Goal: Task Accomplishment & Management: Manage account settings

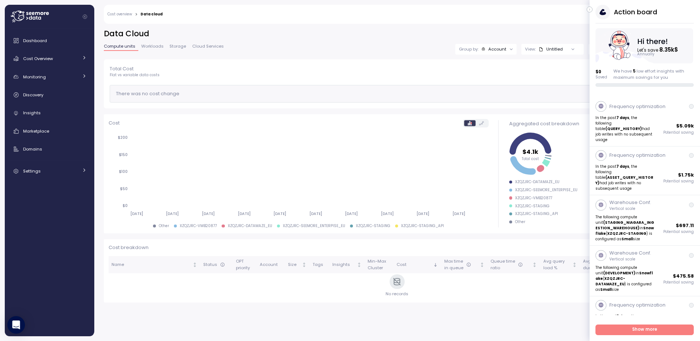
click at [589, 11] on icon "button" at bounding box center [589, 9] width 3 height 9
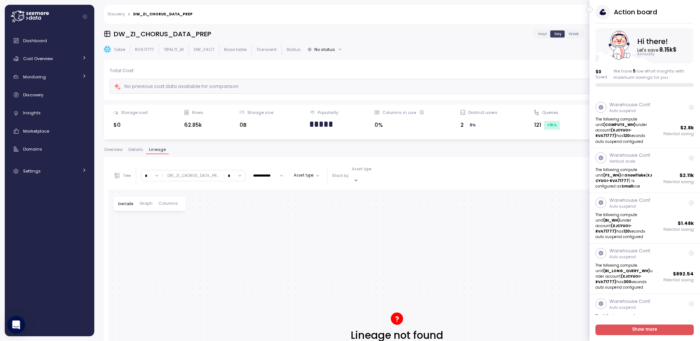
click at [590, 12] on button "button" at bounding box center [589, 10] width 6 height 6
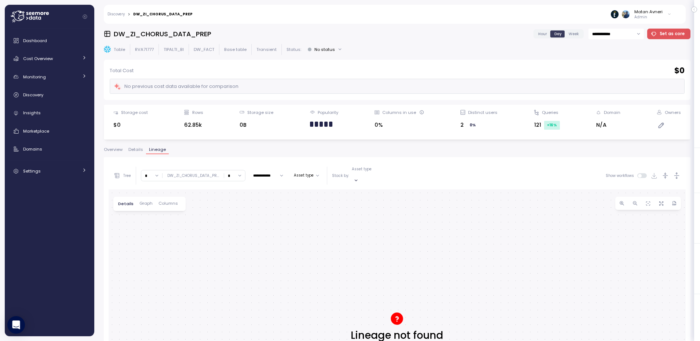
click at [120, 150] on span "Overview" at bounding box center [113, 150] width 19 height 4
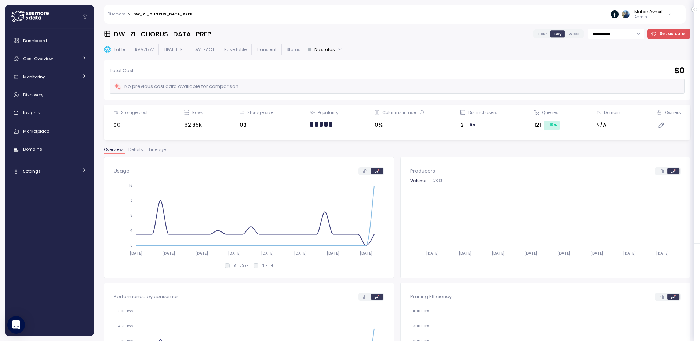
click at [159, 153] on button "Lineage" at bounding box center [157, 151] width 23 height 6
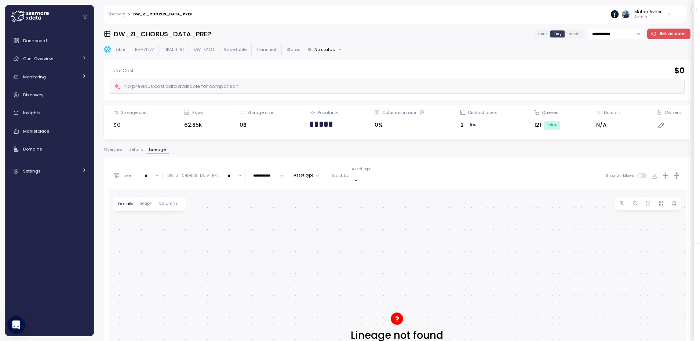
click at [135, 151] on span "Details" at bounding box center [135, 150] width 15 height 4
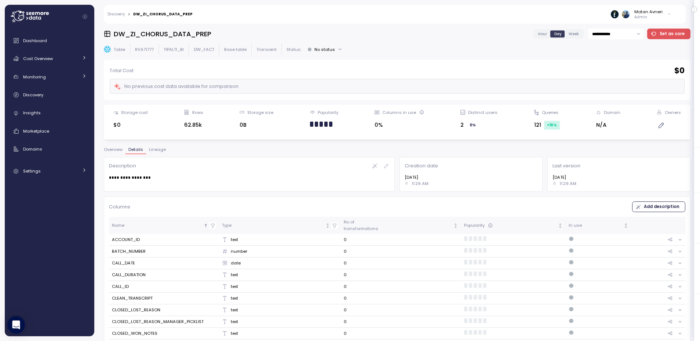
click at [153, 150] on span "Lineage" at bounding box center [157, 150] width 17 height 4
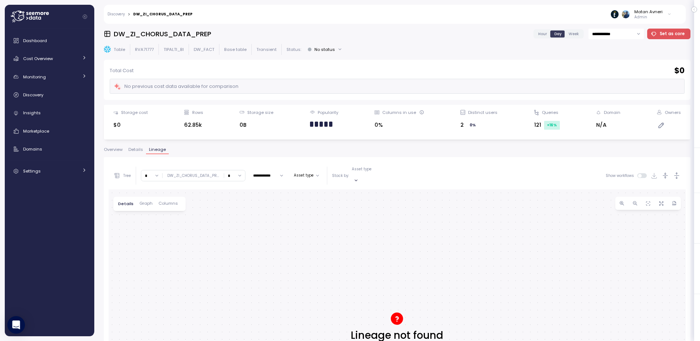
click at [116, 151] on span "Overview" at bounding box center [113, 150] width 19 height 4
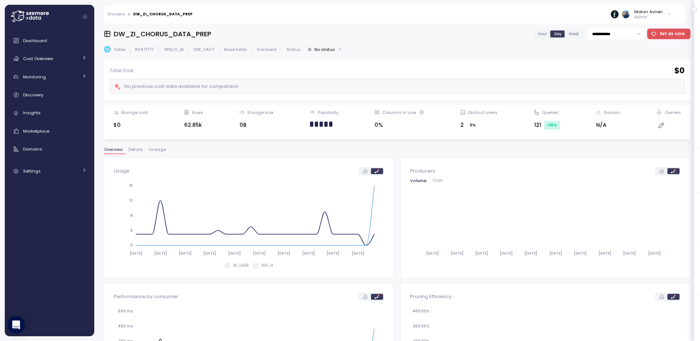
click at [160, 32] on h3 "DW_ZI_CHORUS_DATA_PREP" at bounding box center [163, 33] width 98 height 9
click at [56, 56] on div "Cost Overview" at bounding box center [50, 58] width 55 height 7
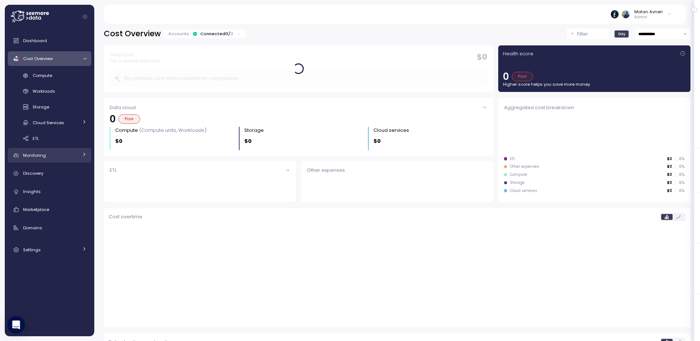
click at [51, 150] on link "Monitoring" at bounding box center [50, 155] width 84 height 15
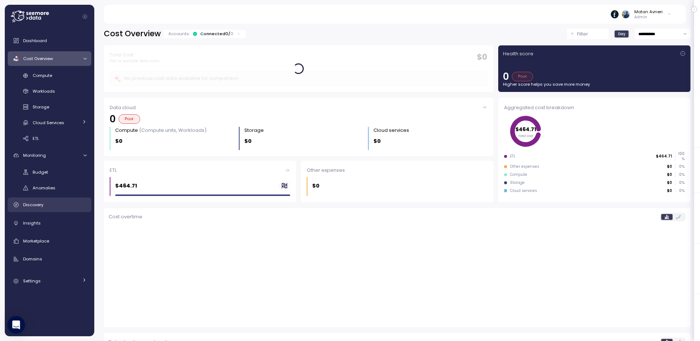
click at [44, 209] on link "Discovery" at bounding box center [50, 205] width 84 height 15
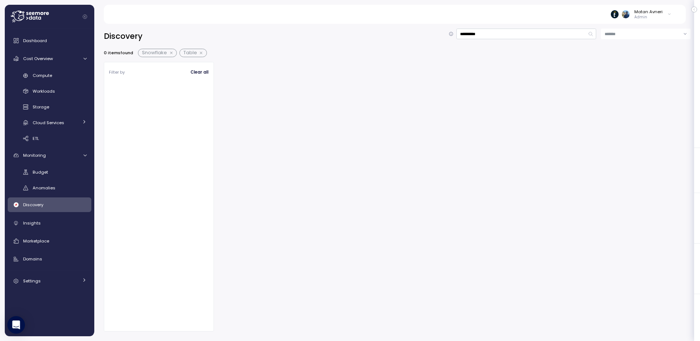
click at [171, 51] on button "button" at bounding box center [172, 53] width 10 height 6
click at [557, 33] on input "**********" at bounding box center [526, 34] width 140 height 11
click at [297, 49] on div "185 items found Table" at bounding box center [397, 53] width 586 height 8
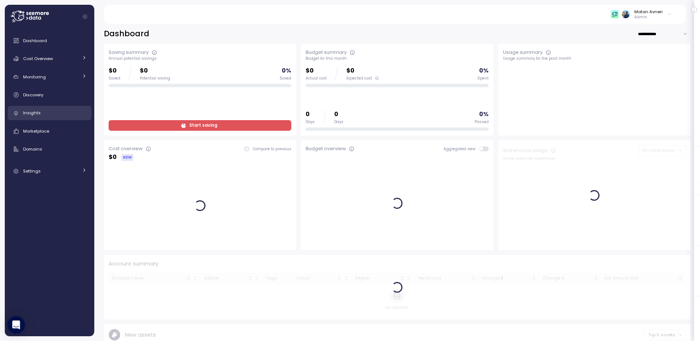
click at [27, 113] on span "Insights" at bounding box center [32, 113] width 18 height 6
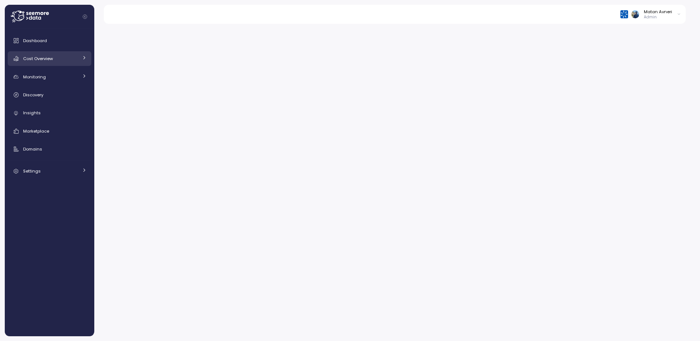
click at [43, 60] on span "Cost Overview" at bounding box center [38, 59] width 30 height 6
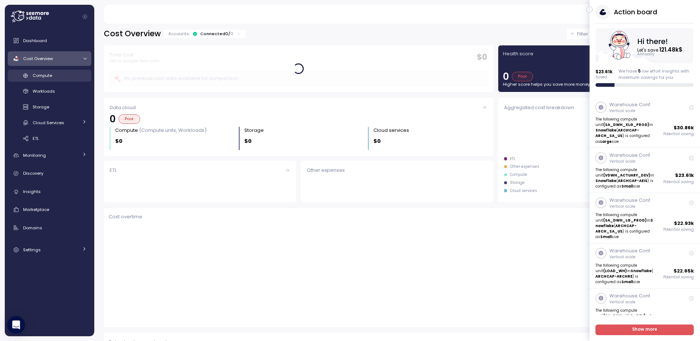
click at [35, 77] on span "Compute" at bounding box center [42, 76] width 19 height 6
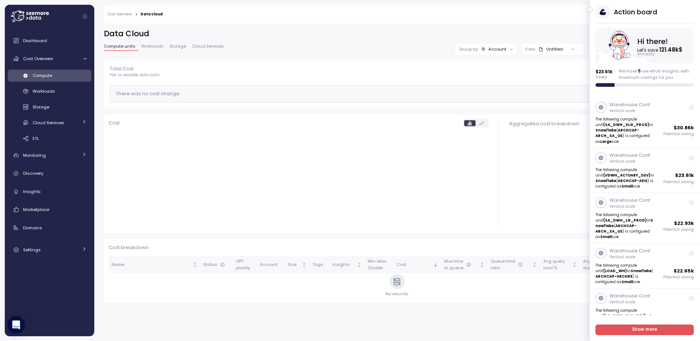
click at [584, 11] on div "Matan Avneri Admin" at bounding box center [421, 14] width 509 height 19
click at [588, 9] on icon "button" at bounding box center [589, 9] width 3 height 9
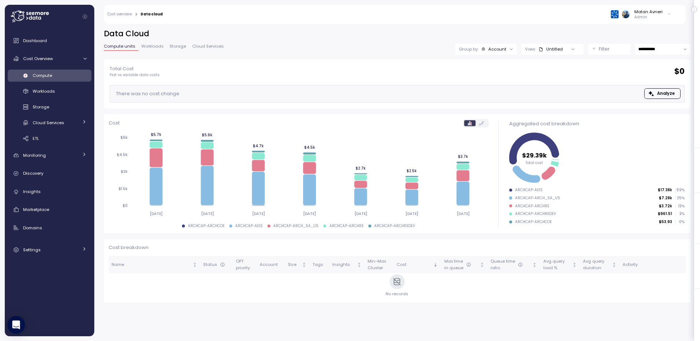
click at [367, 43] on div "**********" at bounding box center [397, 44] width 586 height 31
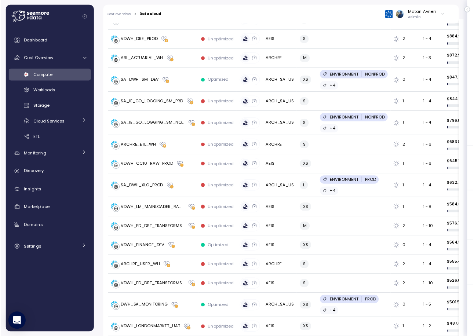
scroll to position [981, 0]
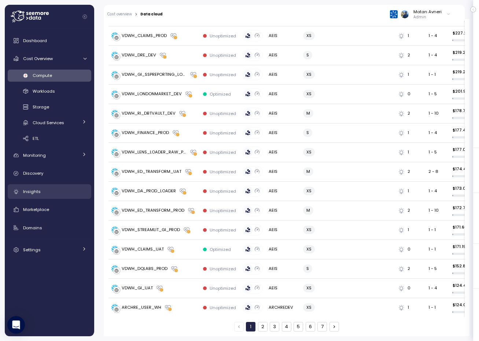
click at [40, 194] on div "Insights" at bounding box center [54, 191] width 63 height 7
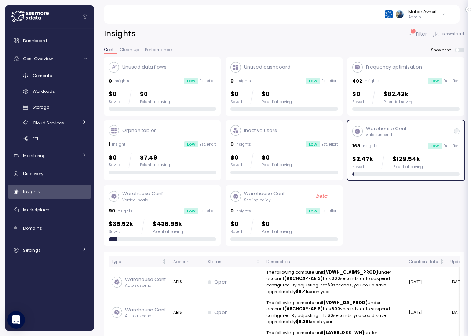
click at [397, 147] on div "163 Insights Low Est. effort" at bounding box center [405, 145] width 107 height 7
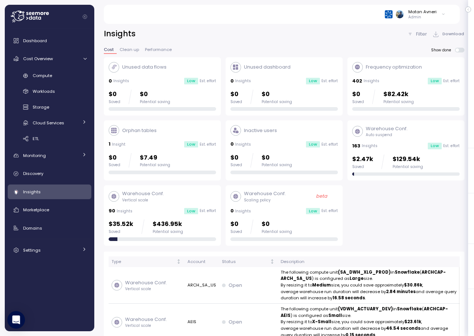
click at [412, 31] on icon at bounding box center [410, 34] width 6 height 6
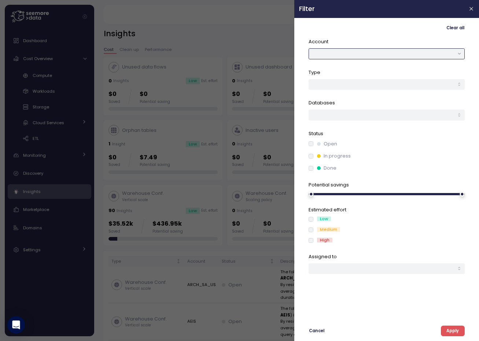
click at [353, 52] on button "button" at bounding box center [387, 53] width 156 height 11
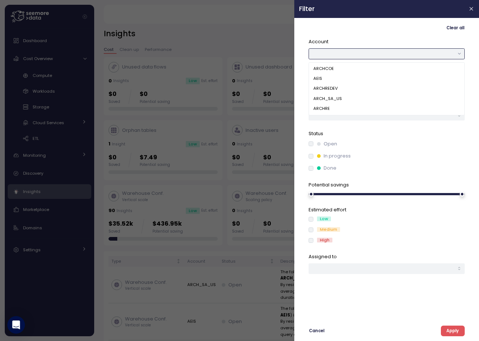
click at [344, 89] on div "ARCHREDEV" at bounding box center [387, 89] width 153 height 10
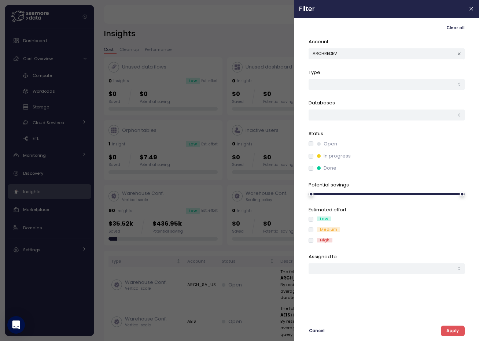
click at [445, 333] on button "Apply" at bounding box center [453, 331] width 24 height 11
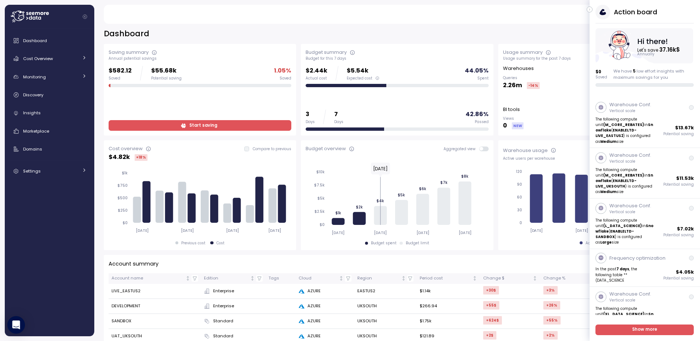
click at [589, 10] on icon "button" at bounding box center [589, 10] width 1 height 2
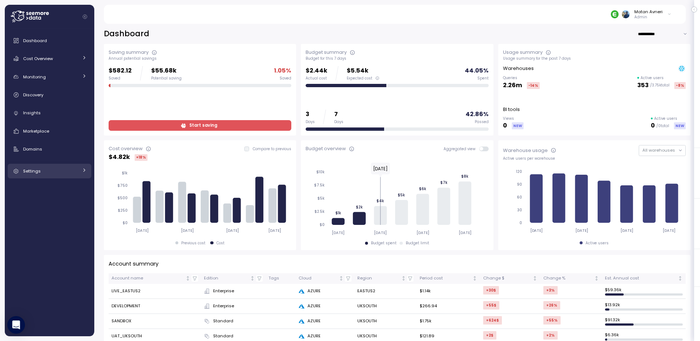
click at [40, 178] on link "Settings" at bounding box center [50, 171] width 84 height 15
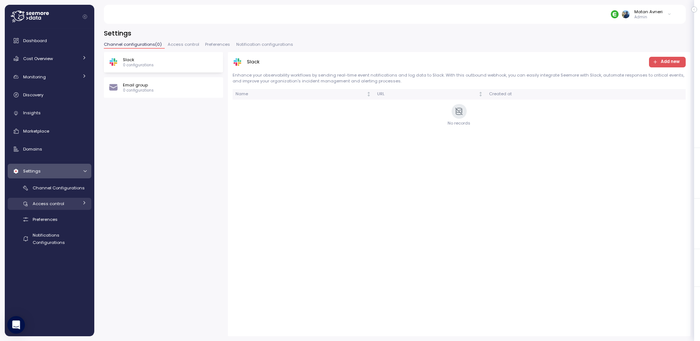
click at [50, 205] on span "Access control" at bounding box center [49, 204] width 32 height 6
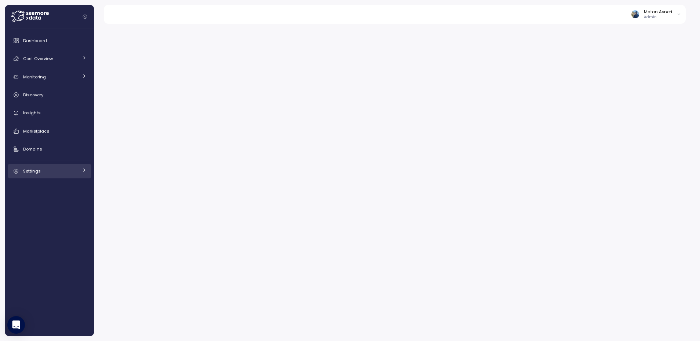
click at [34, 173] on span "Settings" at bounding box center [32, 171] width 18 height 6
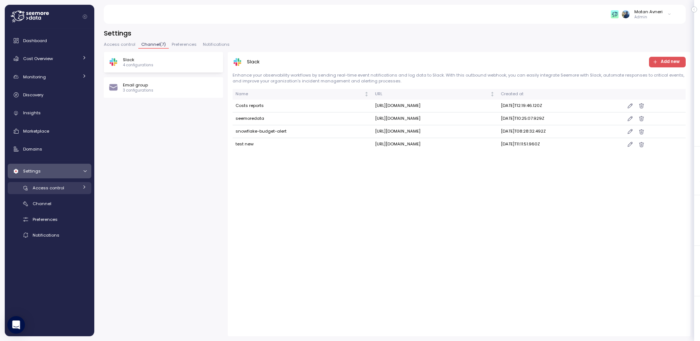
click at [53, 188] on span "Access control" at bounding box center [49, 188] width 32 height 6
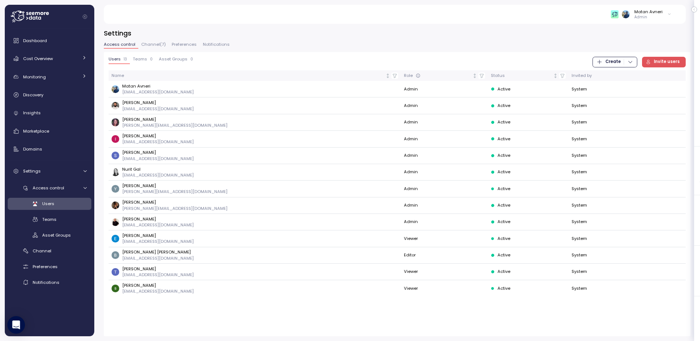
click at [144, 59] on span "Teams" at bounding box center [140, 59] width 14 height 4
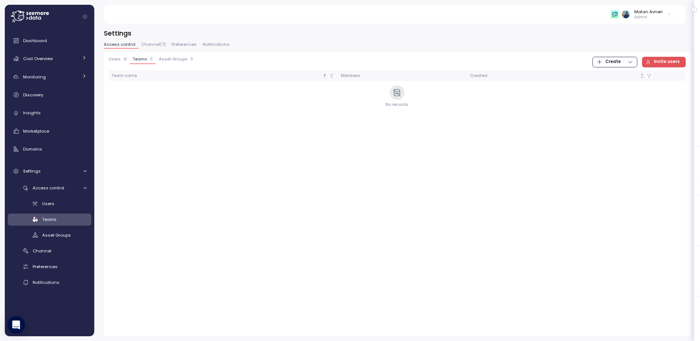
click at [159, 58] on span "Asset Groups" at bounding box center [173, 59] width 29 height 4
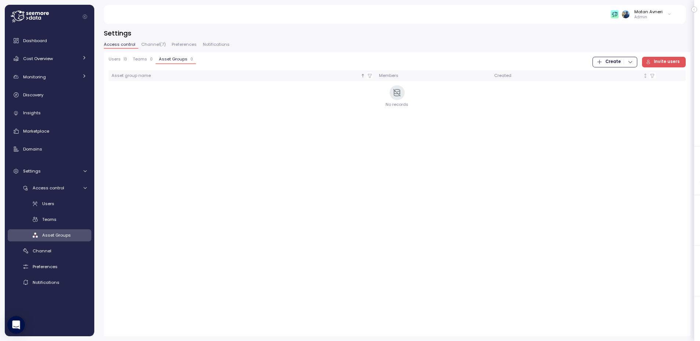
click at [135, 59] on span "Teams" at bounding box center [140, 59] width 14 height 4
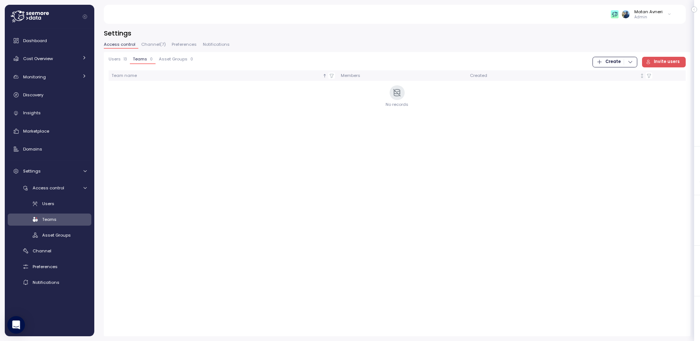
click at [118, 59] on span "Users" at bounding box center [115, 59] width 12 height 4
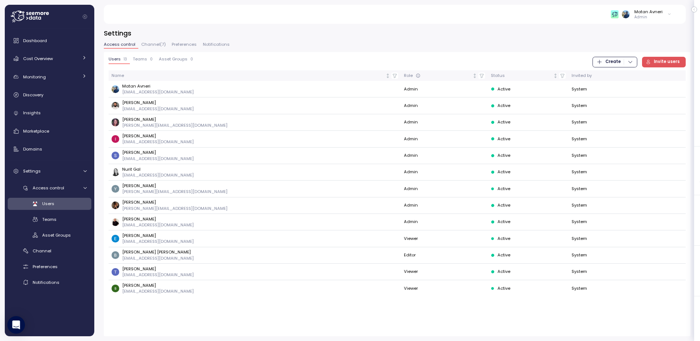
click at [150, 62] on p "0" at bounding box center [151, 59] width 3 height 5
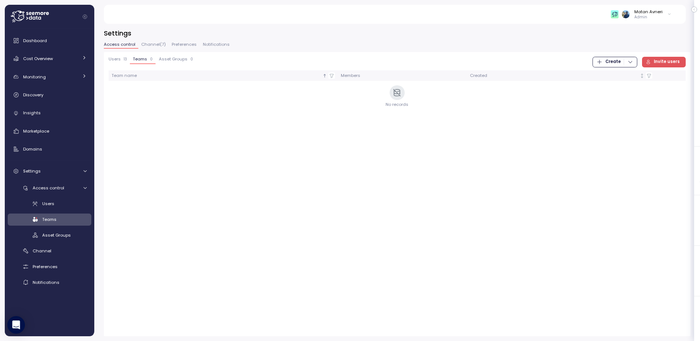
click at [173, 61] on span "Asset Groups" at bounding box center [173, 59] width 29 height 4
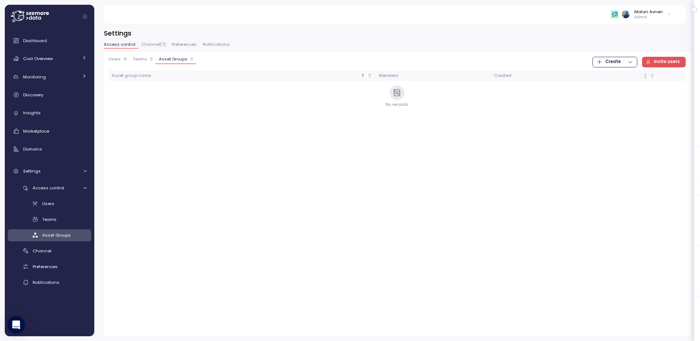
click at [147, 60] on div "Teams 0" at bounding box center [143, 59] width 20 height 5
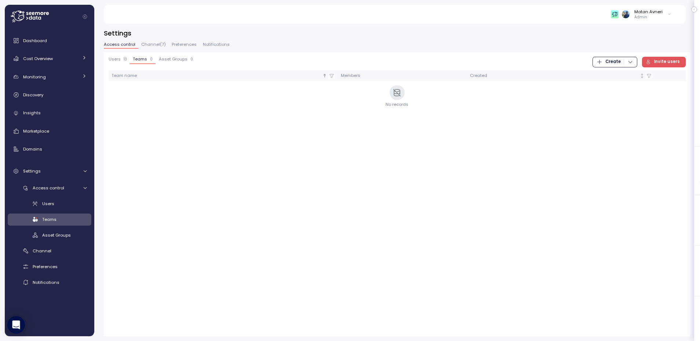
click at [131, 60] on button "Teams 0" at bounding box center [143, 60] width 26 height 7
click at [122, 61] on div "Users 13" at bounding box center [118, 59] width 18 height 5
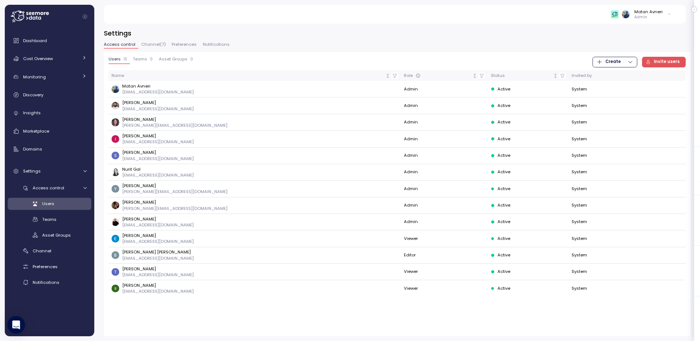
click at [632, 65] on icon "button" at bounding box center [630, 62] width 6 height 6
click at [614, 86] on div "Asset Group" at bounding box center [621, 87] width 26 height 7
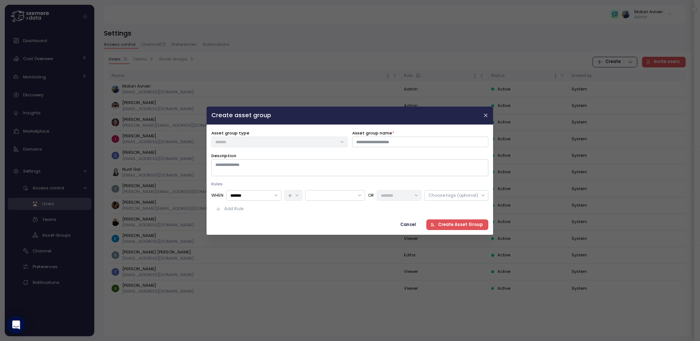
click at [460, 224] on span "Create Asset Group" at bounding box center [460, 225] width 45 height 10
click at [338, 155] on div "Description" at bounding box center [349, 164] width 277 height 24
click at [484, 116] on icon "button" at bounding box center [485, 115] width 3 height 3
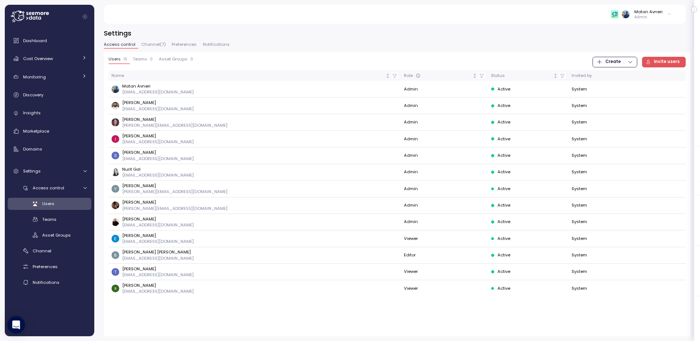
click at [159, 60] on span "Asset Groups" at bounding box center [173, 59] width 29 height 4
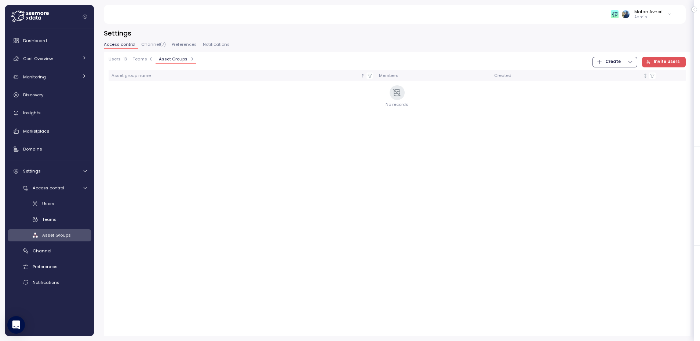
click at [502, 48] on div "Access control Channel ( 7 ) Preferences Notifications" at bounding box center [397, 48] width 586 height 10
